Goal: Transaction & Acquisition: Download file/media

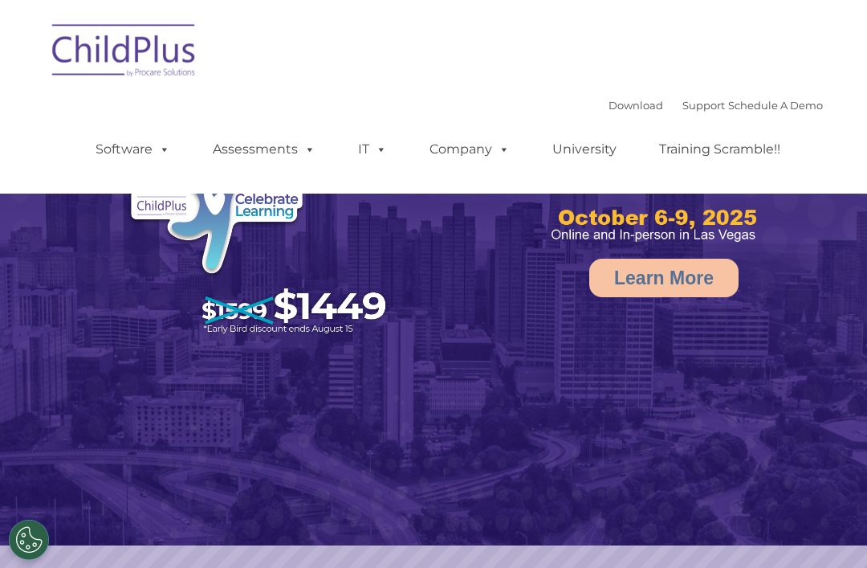
select select "MEDIUM"
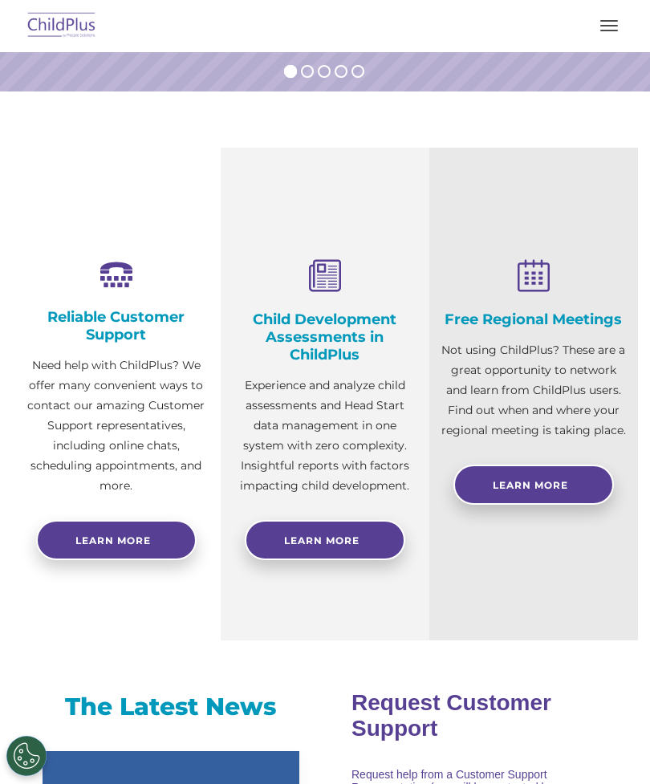
scroll to position [376, 0]
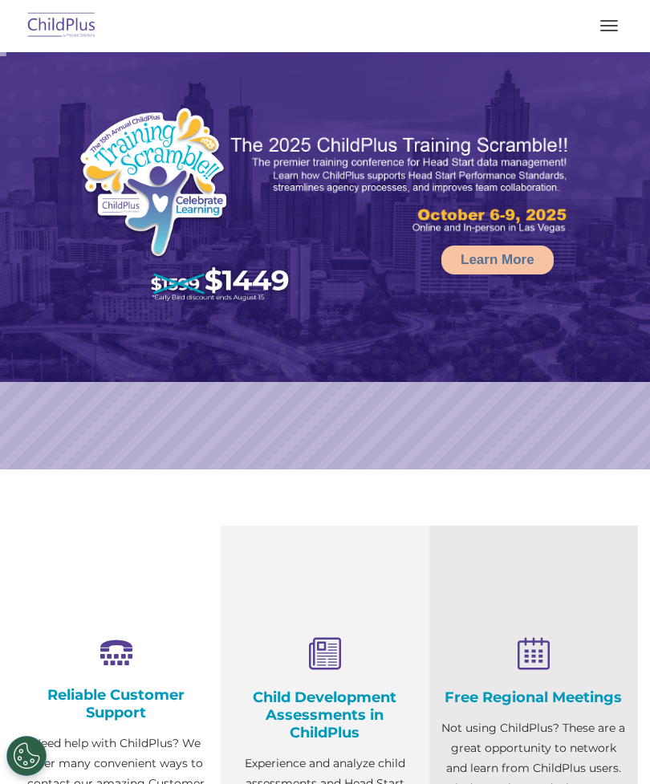
select select "MEDIUM"
click at [623, 27] on button "button" at bounding box center [609, 26] width 34 height 26
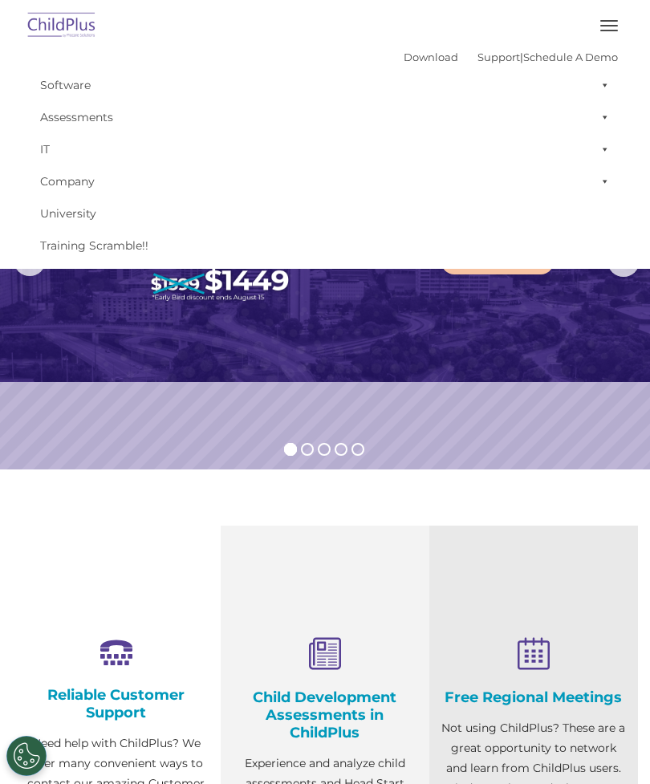
click at [603, 15] on button "button" at bounding box center [609, 26] width 34 height 26
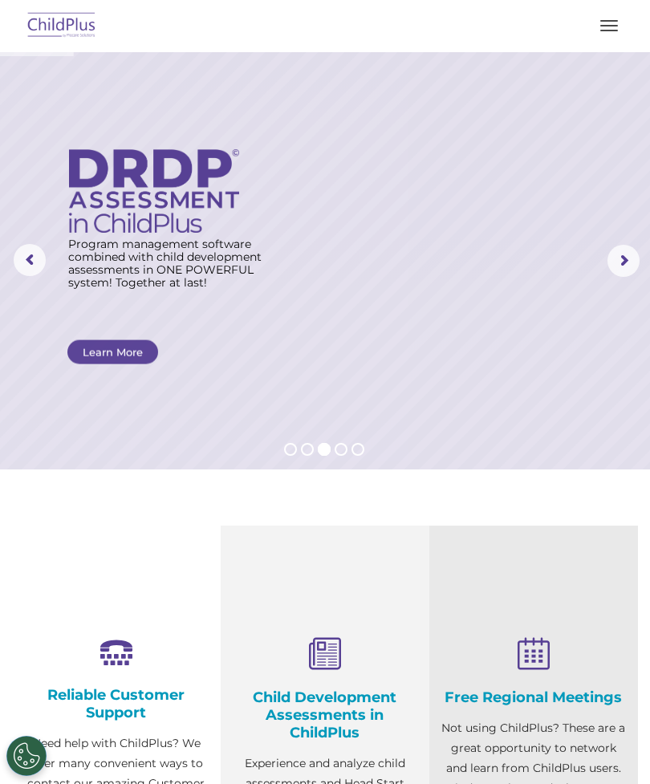
click at [616, 259] on rs-arrow at bounding box center [624, 261] width 32 height 32
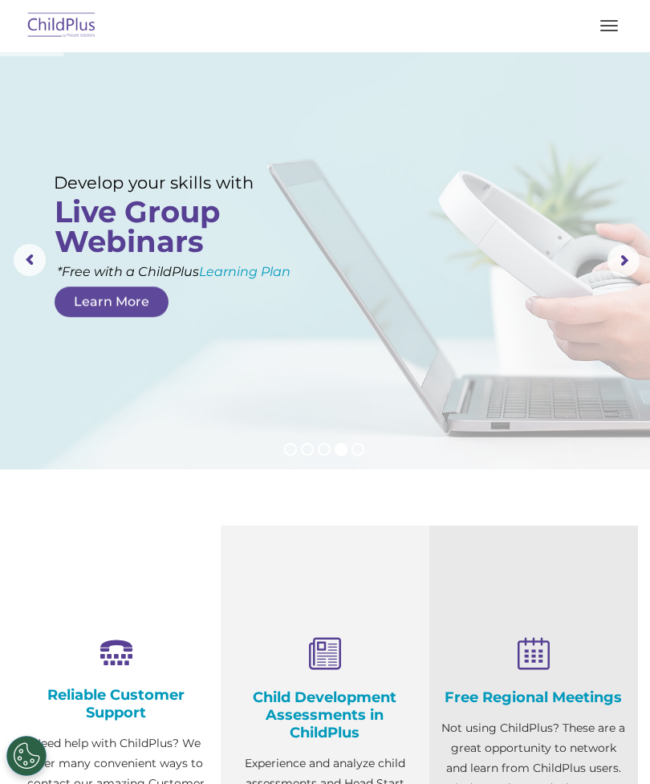
click at [616, 263] on rs-arrow at bounding box center [624, 261] width 32 height 32
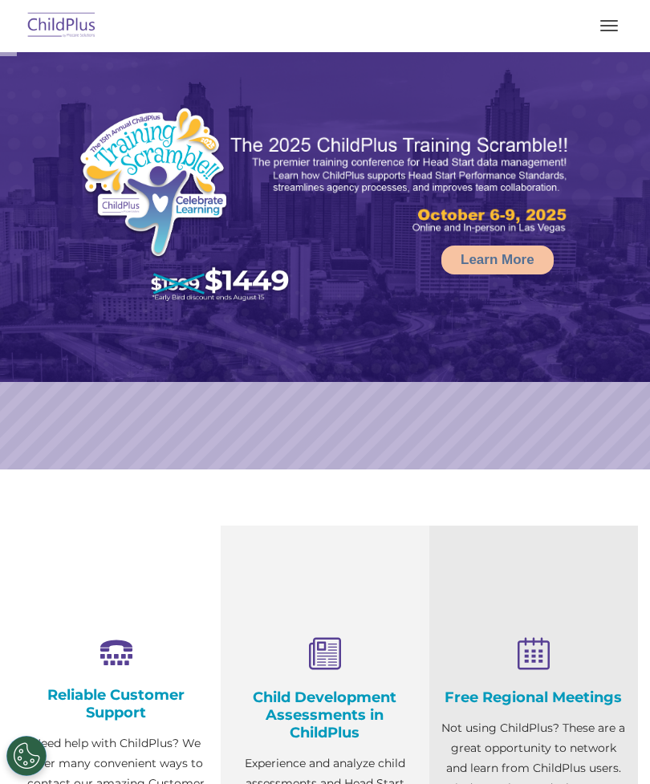
select select "MEDIUM"
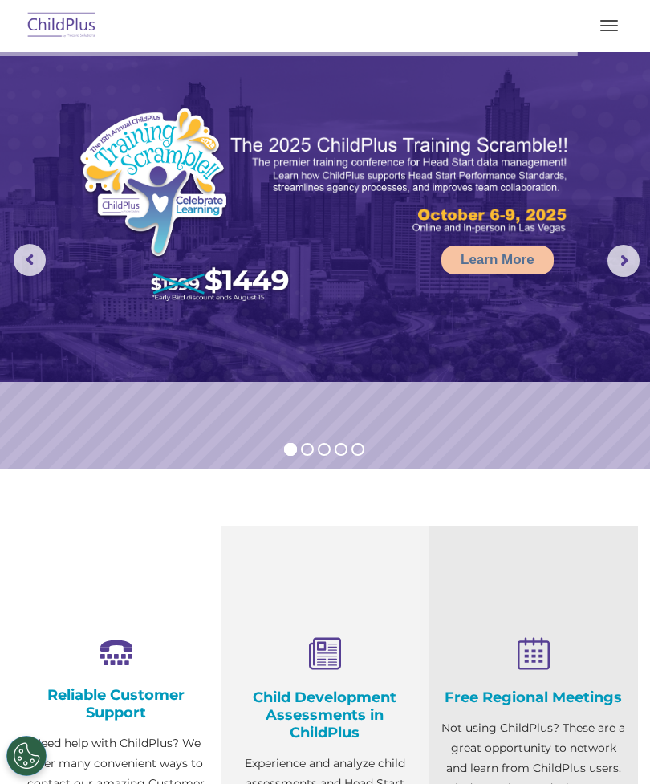
click at [597, 26] on button "button" at bounding box center [609, 26] width 34 height 26
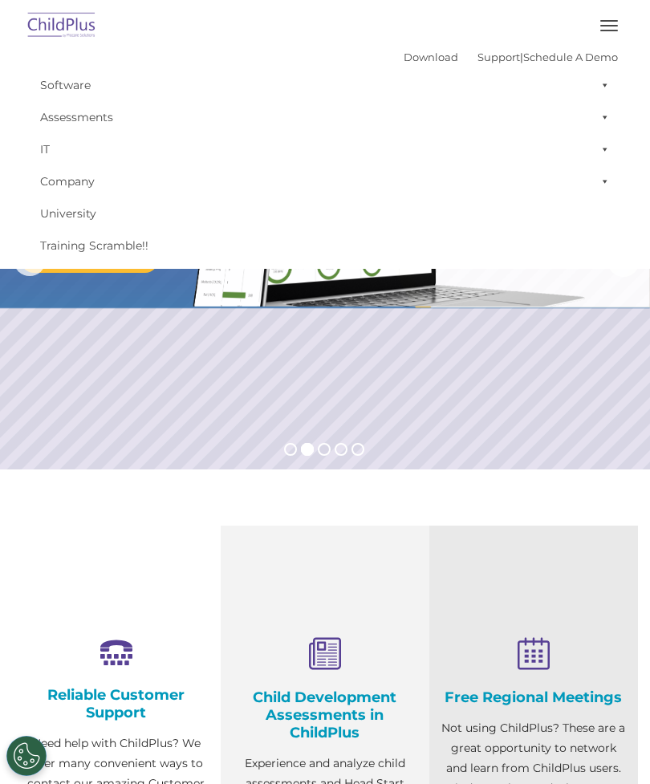
click at [411, 52] on link "Download" at bounding box center [431, 57] width 55 height 13
